Goal: Task Accomplishment & Management: Manage account settings

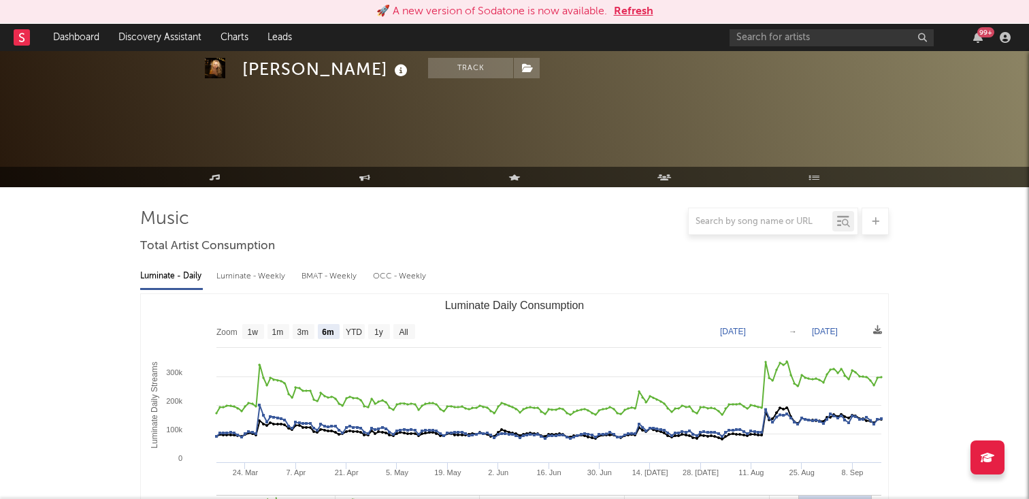
select select "6m"
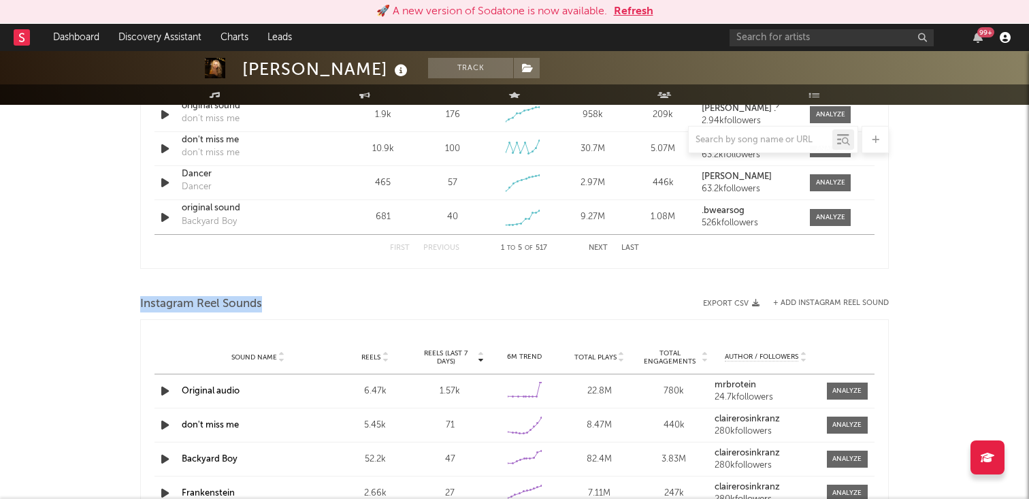
click at [1006, 39] on icon "button" at bounding box center [1005, 37] width 11 height 11
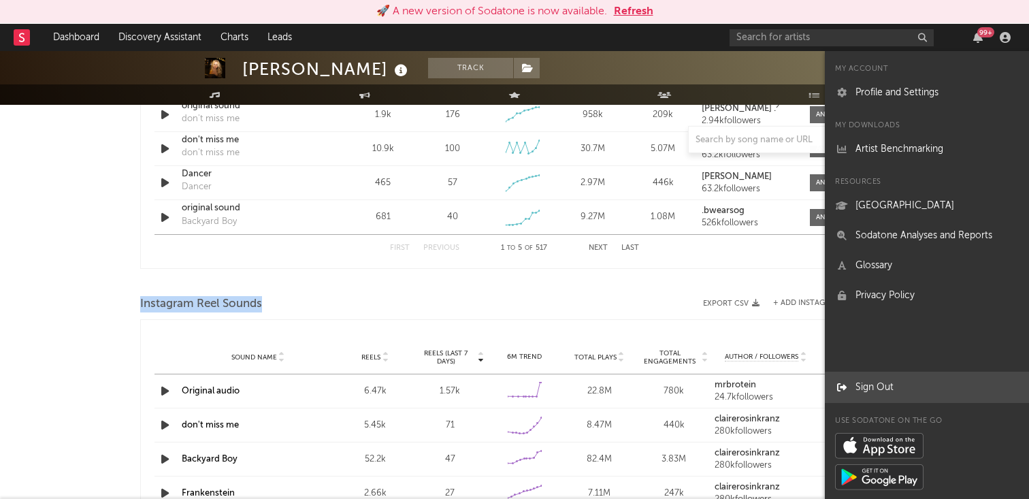
click at [850, 391] on link "Sign Out" at bounding box center [927, 387] width 204 height 30
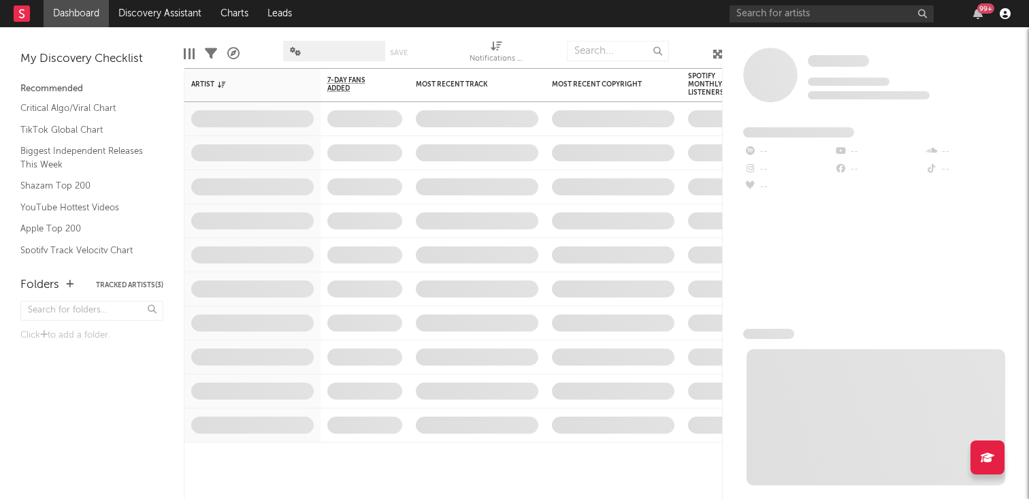
click at [1007, 17] on icon "button" at bounding box center [1005, 13] width 11 height 11
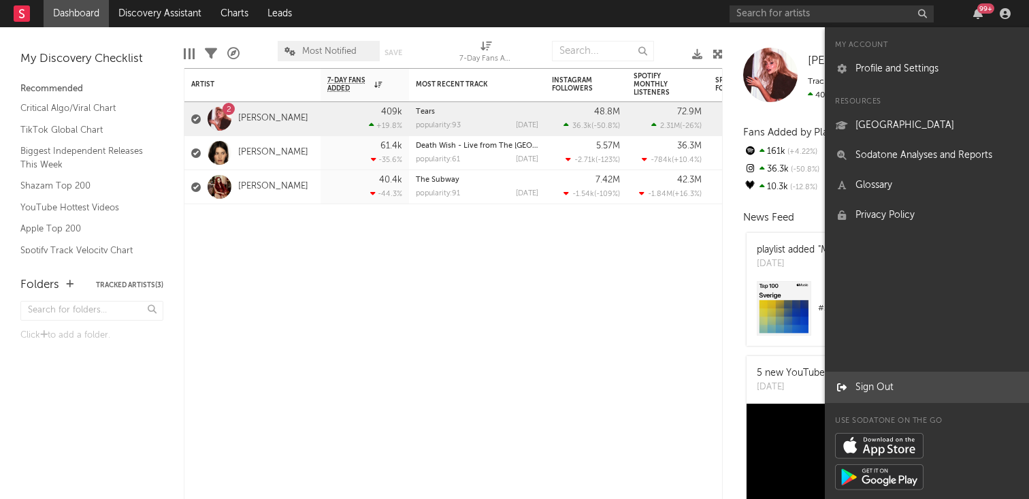
click at [864, 383] on link "Sign Out" at bounding box center [927, 387] width 204 height 30
